Goal: Navigation & Orientation: Go to known website

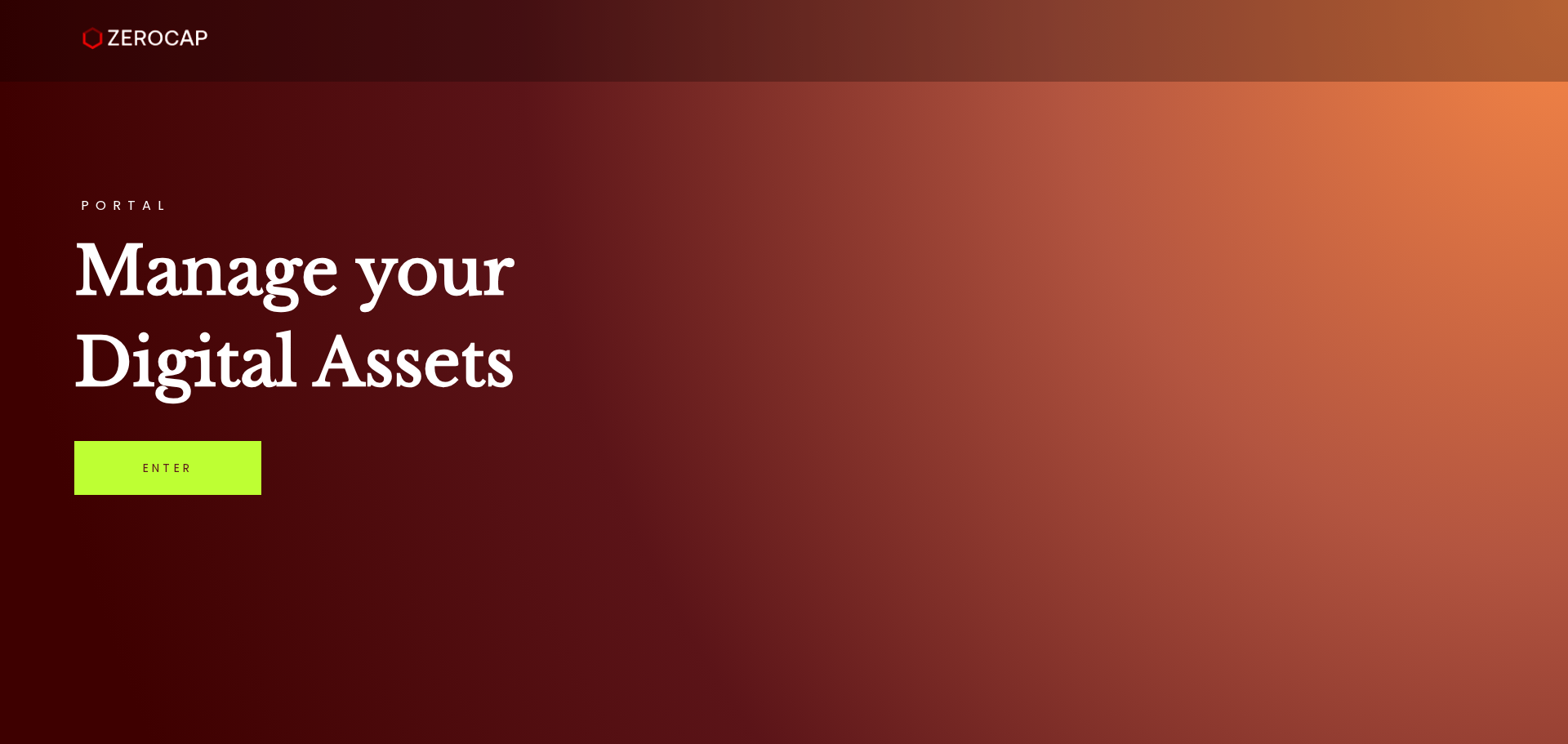
click at [191, 476] on link "Enter" at bounding box center [167, 468] width 187 height 54
click at [184, 478] on link "Enter" at bounding box center [167, 468] width 187 height 54
click at [1048, 360] on h1 "Manage your Digital Assets" at bounding box center [784, 316] width 1420 height 183
click at [231, 439] on div "PORTAL Manage your Digital Assets Enter" at bounding box center [784, 372] width 1568 height 744
click at [154, 465] on link "Enter" at bounding box center [167, 468] width 187 height 54
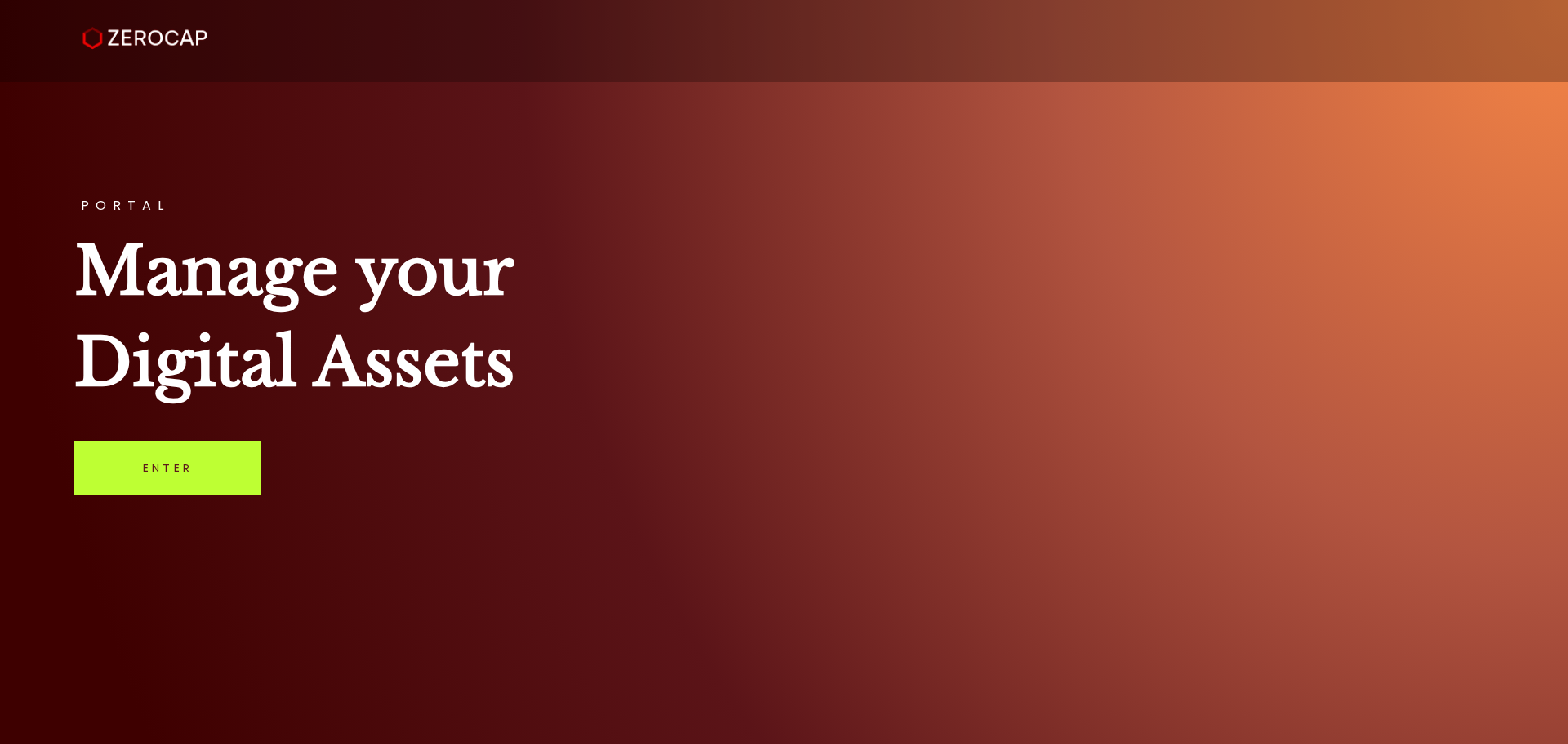
click at [186, 466] on link "Enter" at bounding box center [167, 468] width 187 height 54
click at [152, 472] on link "Enter" at bounding box center [167, 468] width 187 height 54
click at [543, 501] on div "PORTAL Manage your Digital Assets Enter" at bounding box center [784, 372] width 1568 height 744
